Goal: Task Accomplishment & Management: Manage account settings

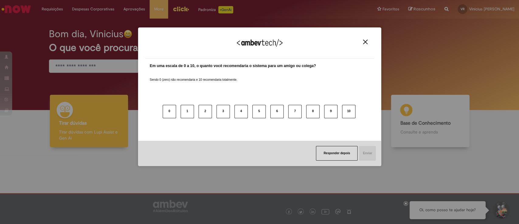
click at [362, 43] on button "Close" at bounding box center [365, 41] width 8 height 5
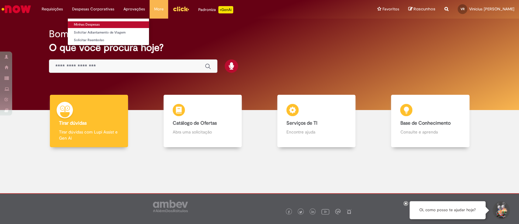
click at [91, 23] on link "Minhas Despesas" at bounding box center [108, 24] width 81 height 7
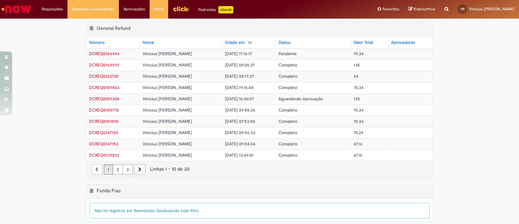
click at [226, 55] on span "[DATE] 17:16:17" at bounding box center [238, 53] width 27 height 5
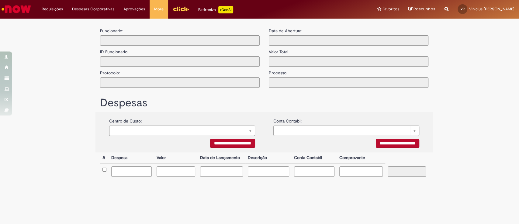
type input "**********"
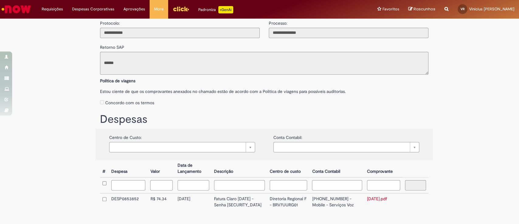
scroll to position [79, 0]
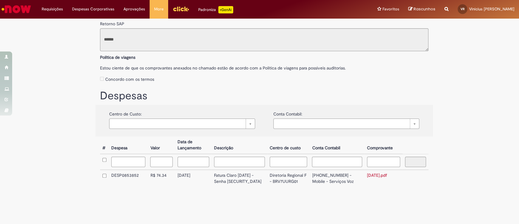
click at [319, 170] on td "[PHONE_NUMBER] - Mobile - Serviços Voz" at bounding box center [337, 177] width 55 height 17
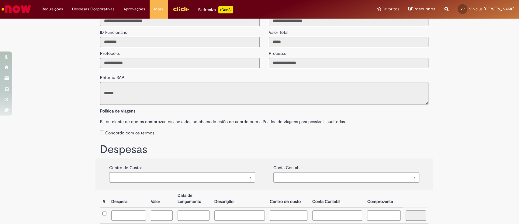
scroll to position [0, 0]
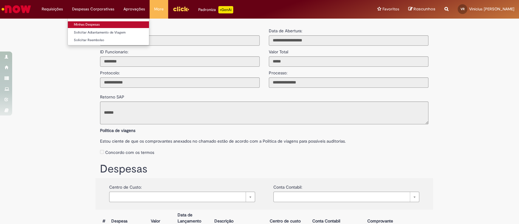
click at [96, 26] on link "Minhas Despesas" at bounding box center [108, 24] width 81 height 7
